Goal: Communication & Community: Answer question/provide support

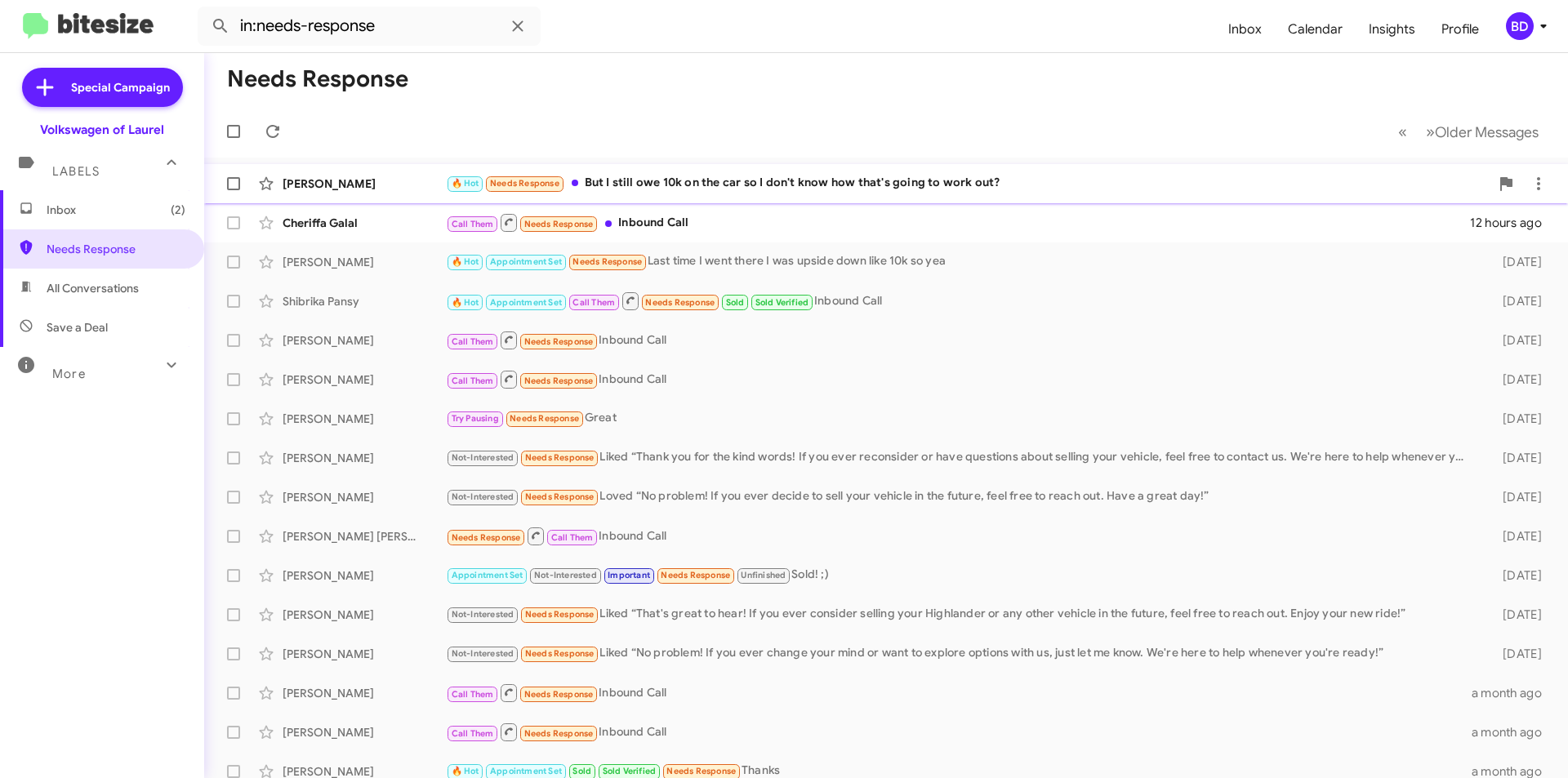
click at [737, 179] on div "🔥 Hot Needs Response But I still owe 10k on the car so I don't know how that's …" at bounding box center [967, 183] width 1044 height 19
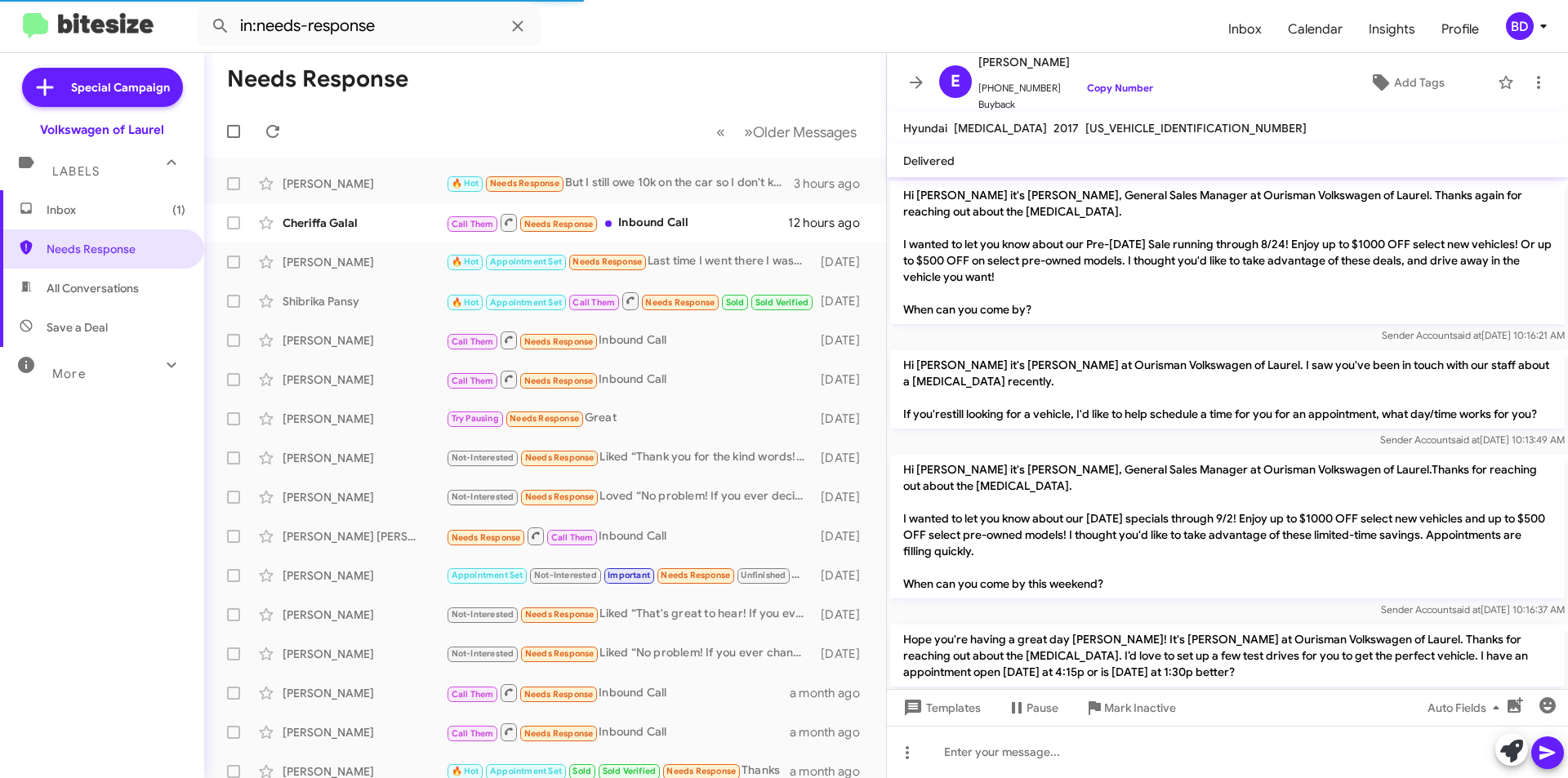
scroll to position [1692, 0]
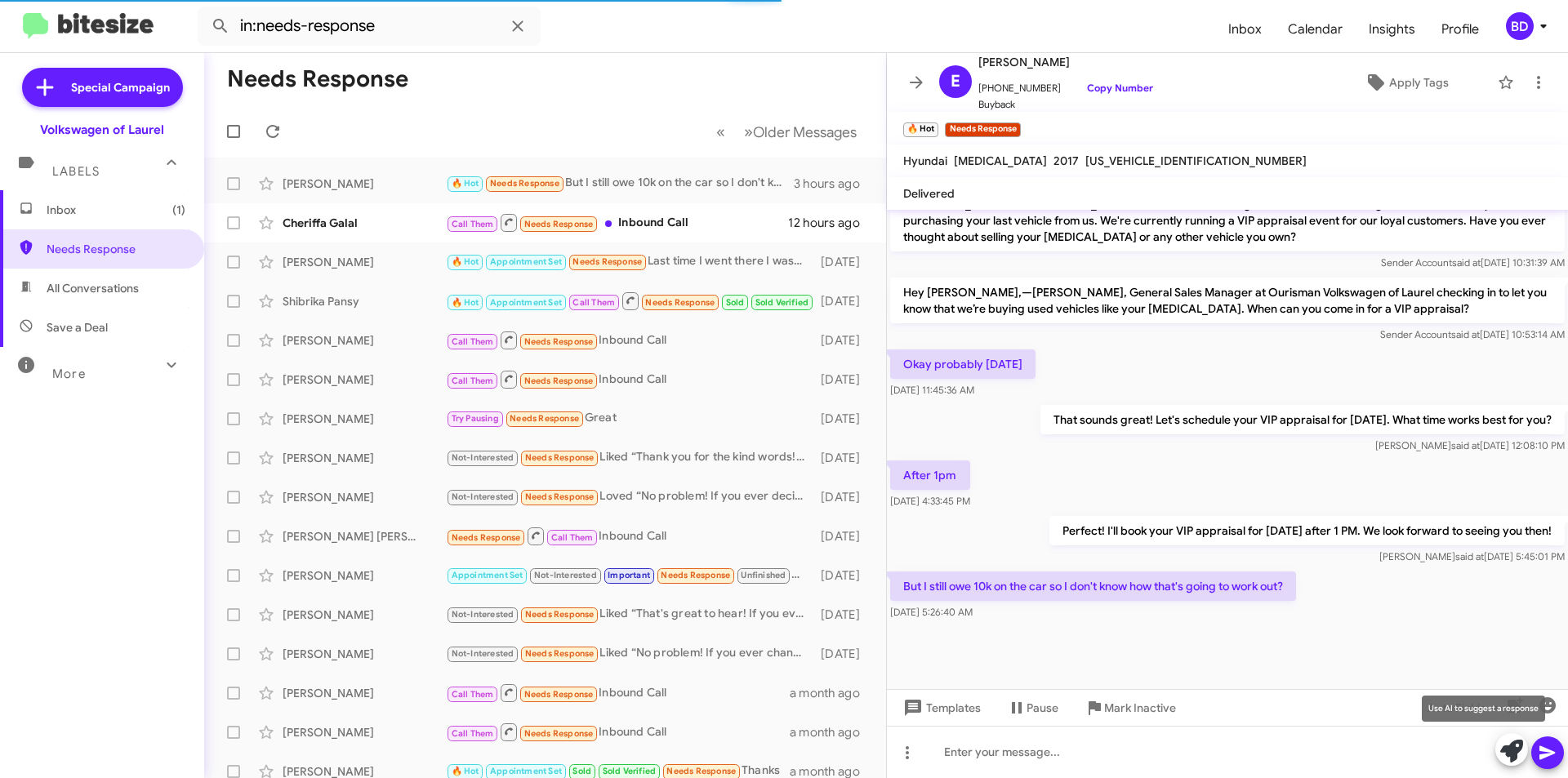
click at [1511, 761] on icon at bounding box center [1512, 751] width 23 height 23
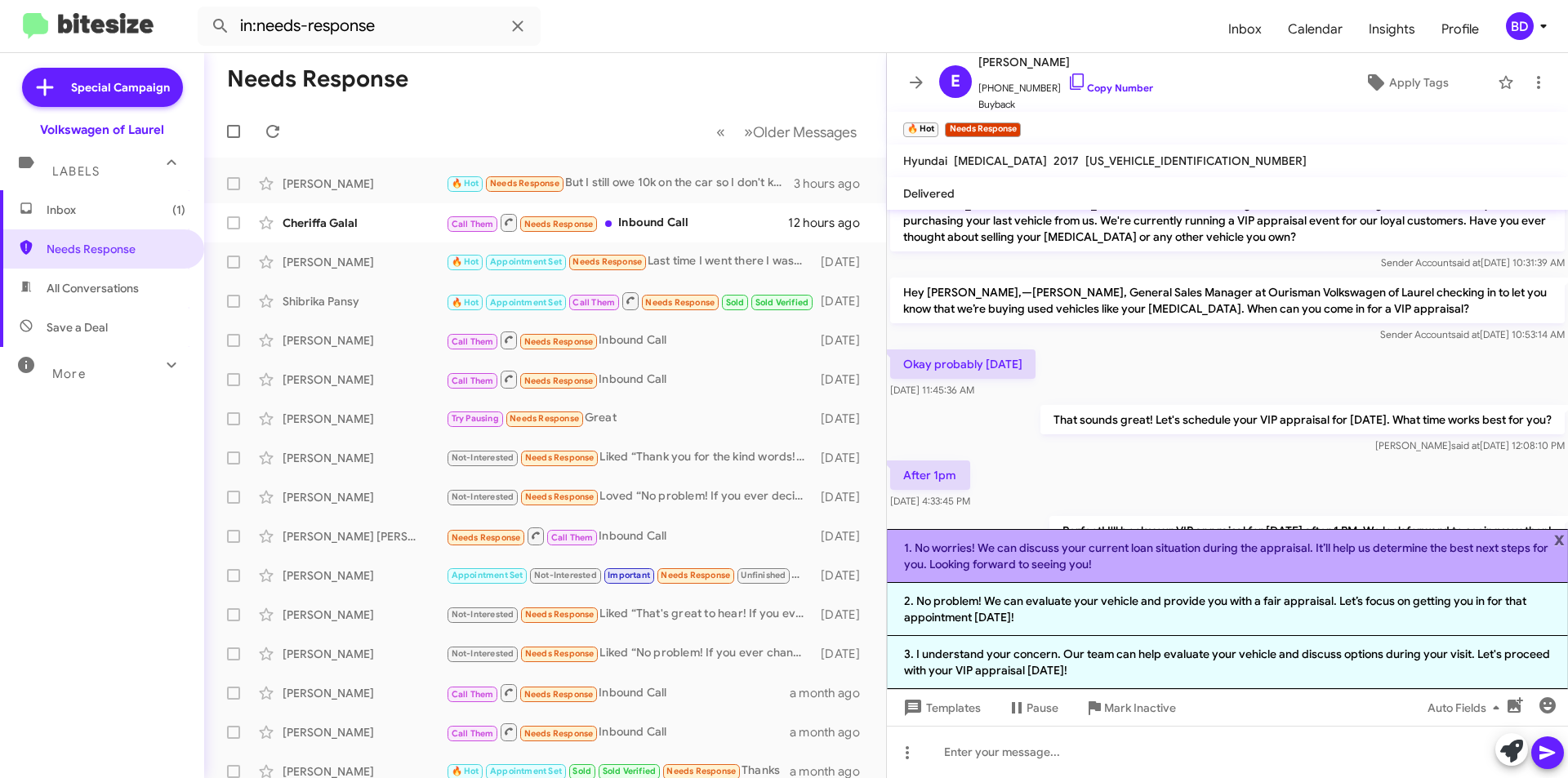
click at [1397, 549] on li "1. No worries! We can discuss your current loan situation during the appraisal.…" at bounding box center [1226, 556] width 681 height 54
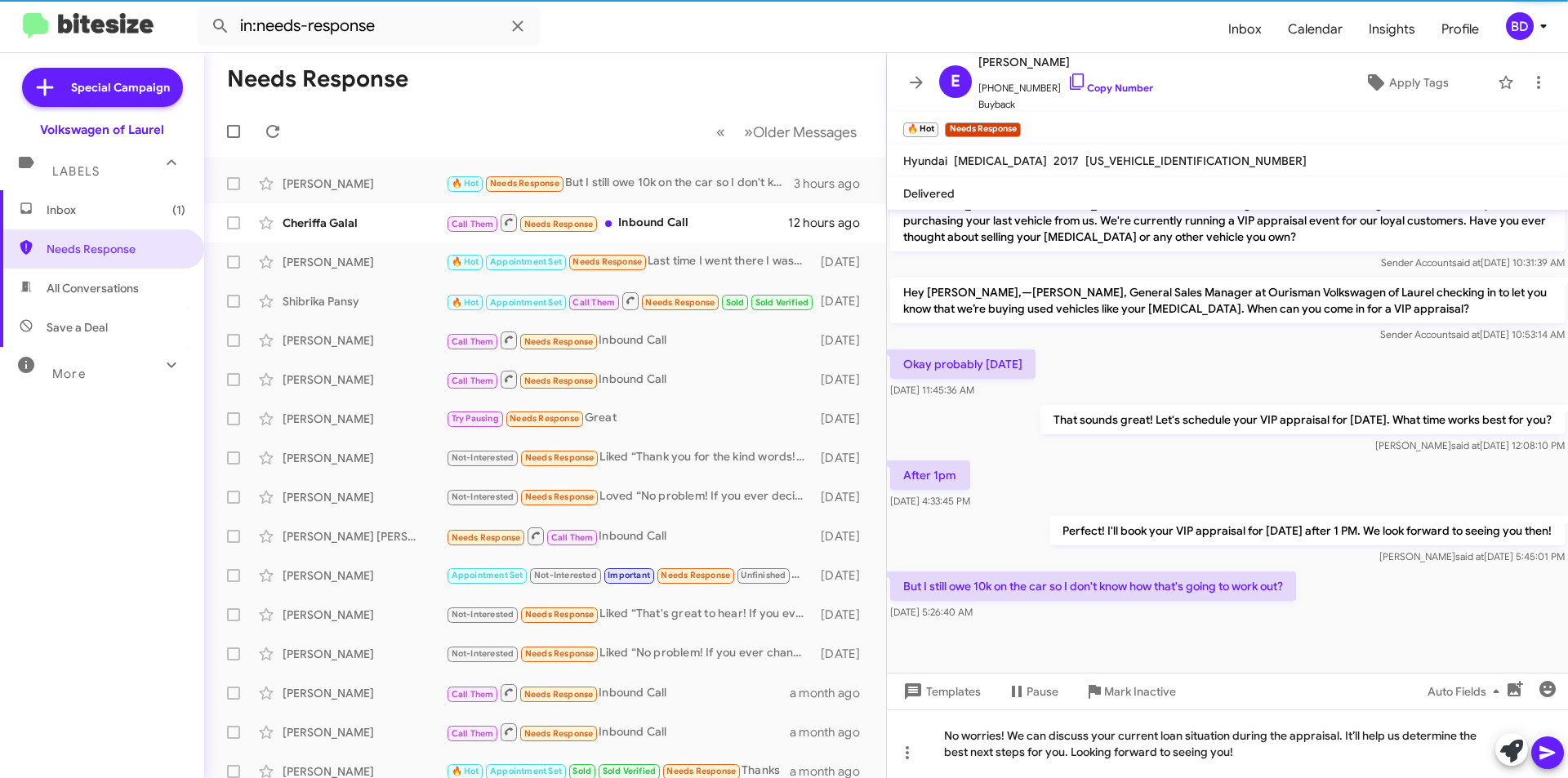
click at [1554, 744] on icon at bounding box center [1547, 753] width 20 height 20
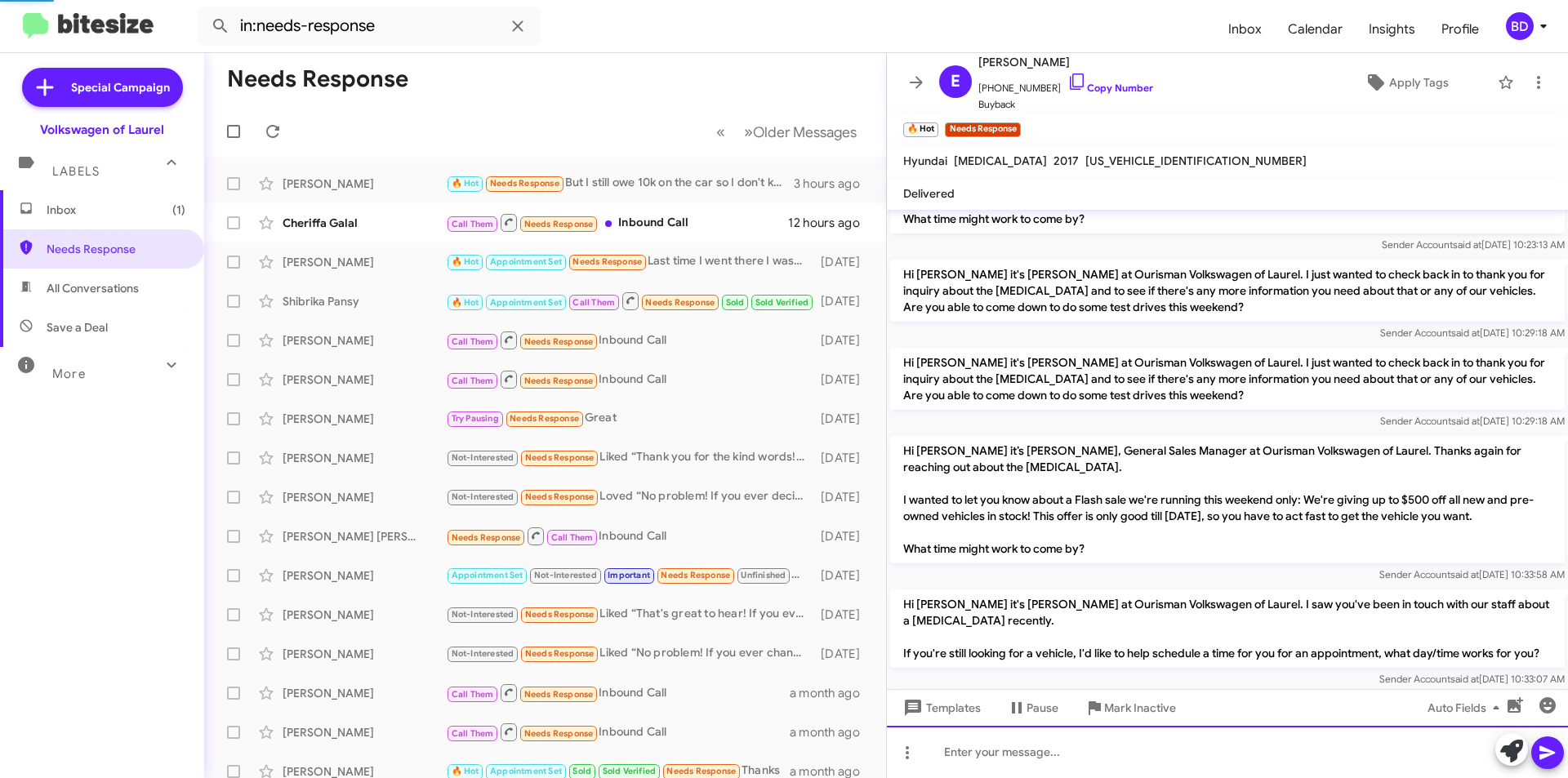
scroll to position [654, 0]
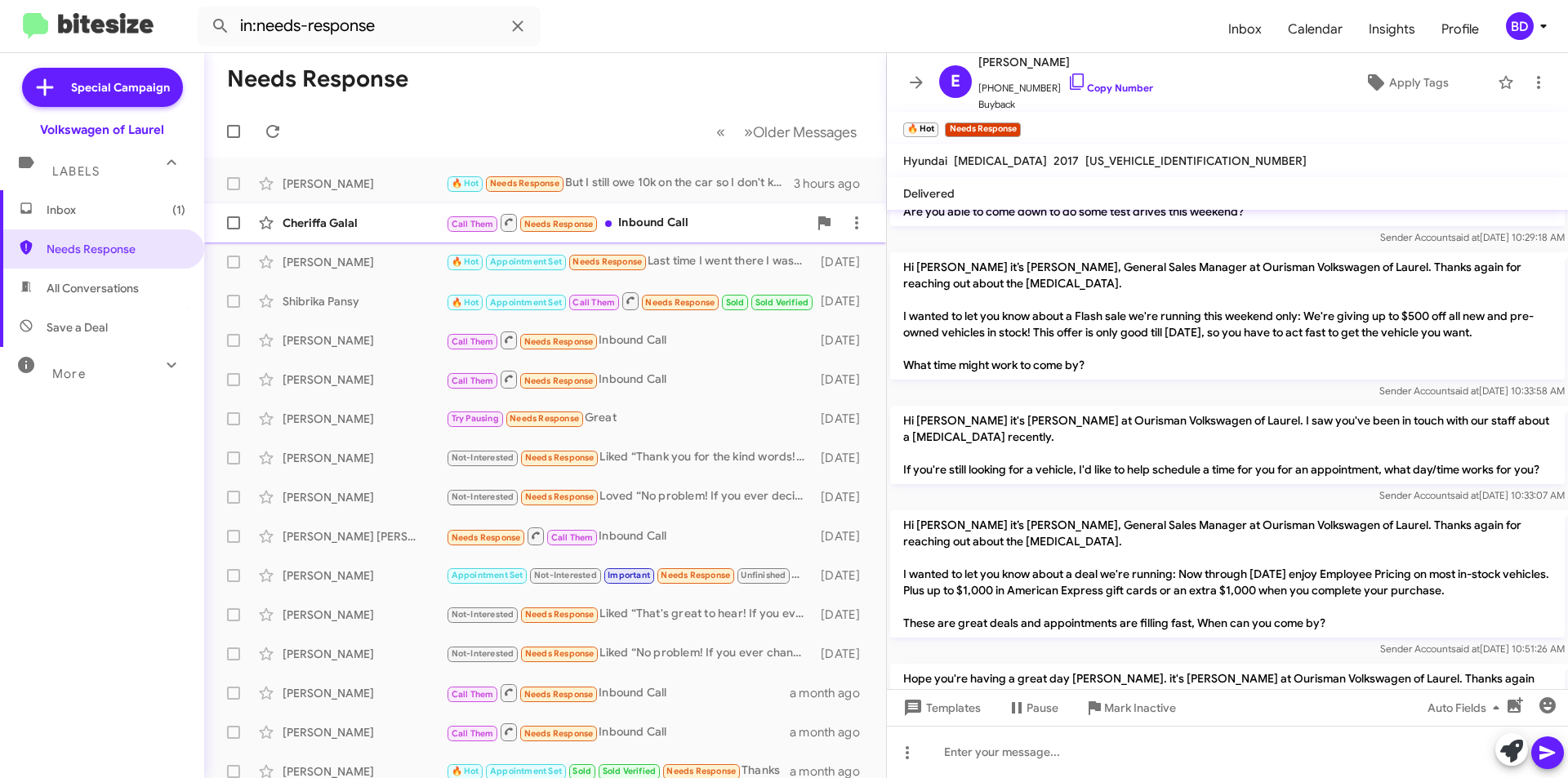
click at [745, 219] on div "Call Them Needs Response Inbound Call" at bounding box center [627, 222] width 362 height 20
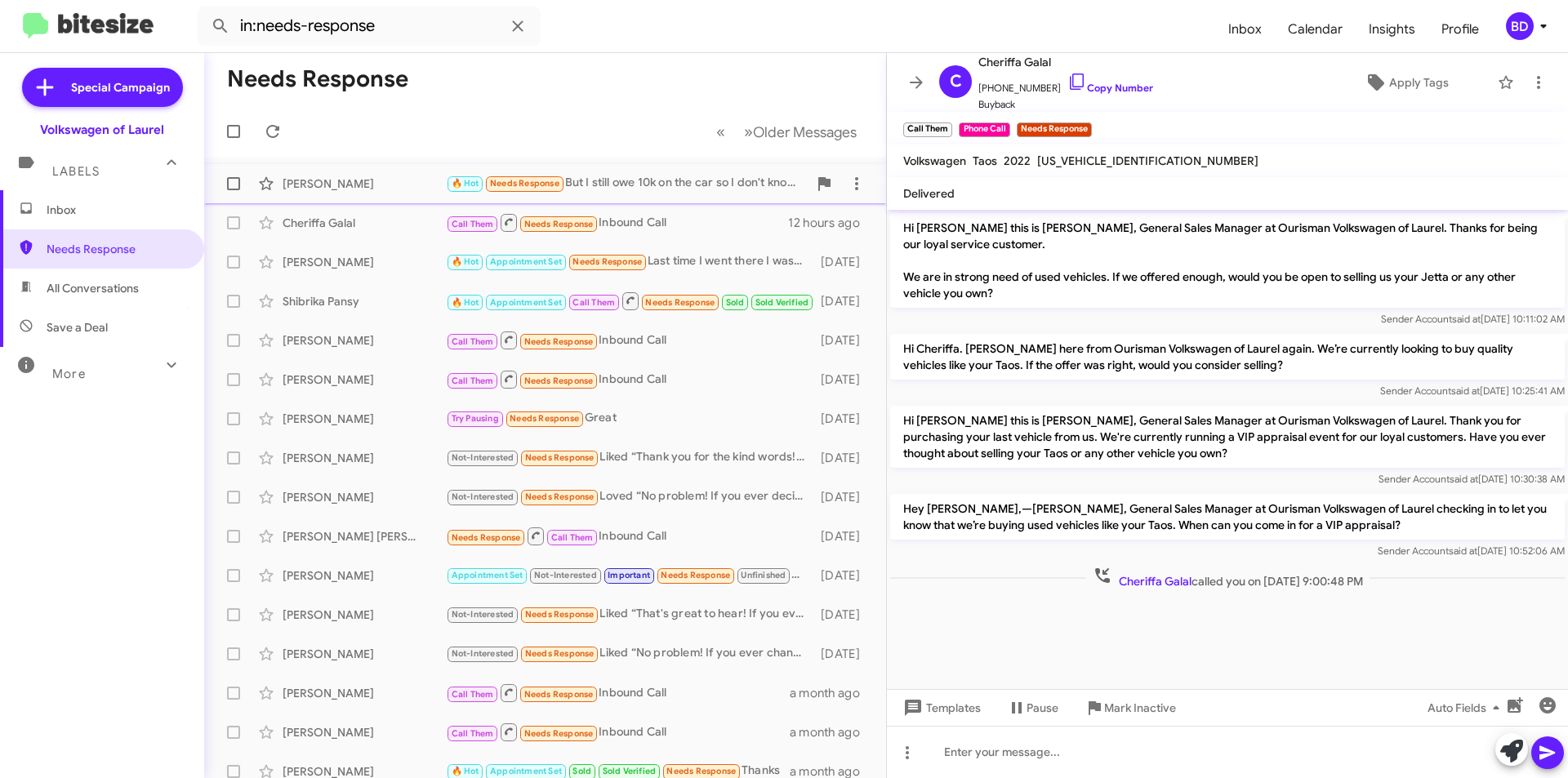
click at [694, 187] on div "🔥 Hot Needs Response But I still owe 10k on the car so I don't know how that's …" at bounding box center [627, 183] width 362 height 19
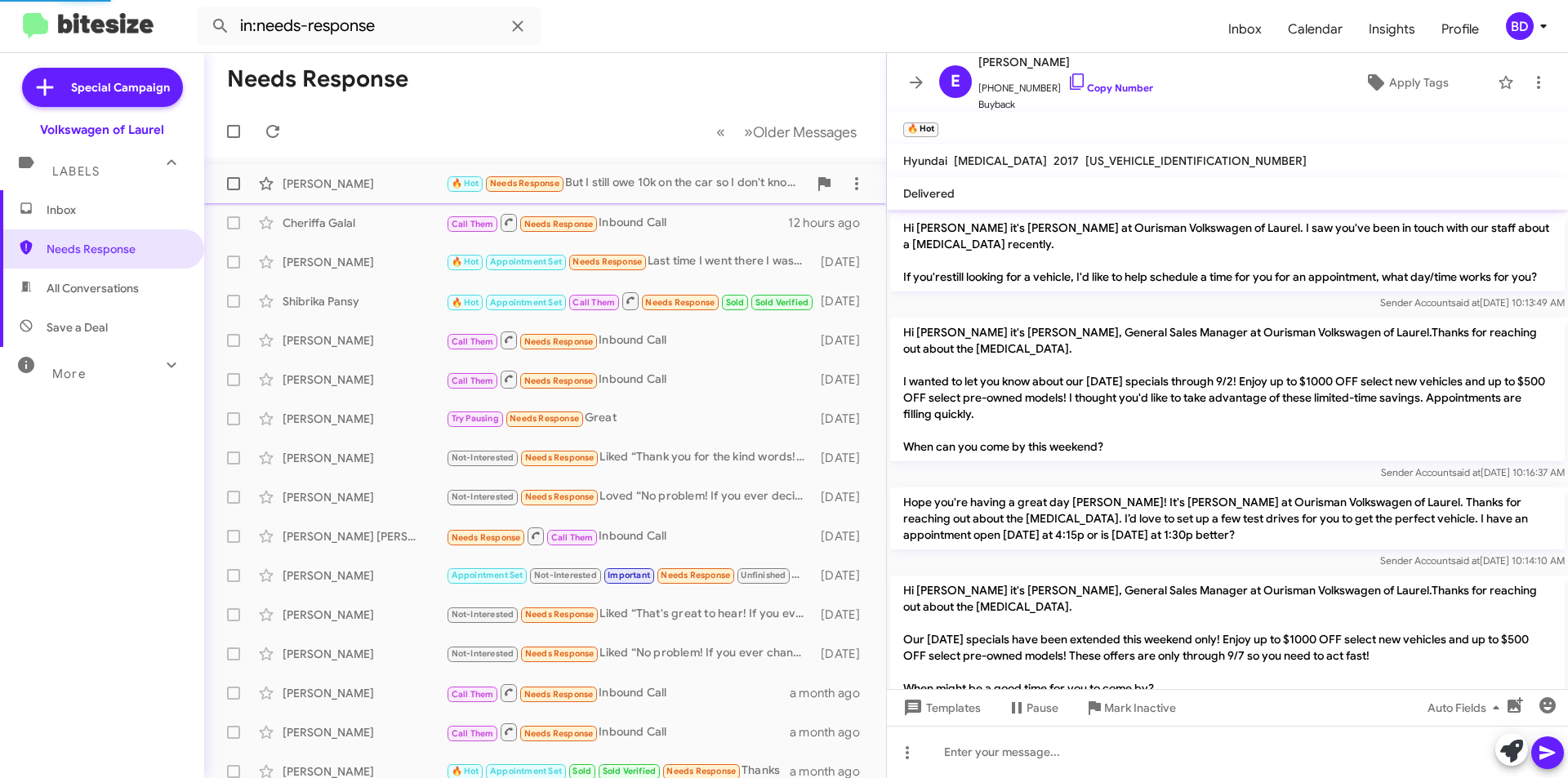
scroll to position [1627, 0]
